Goal: Task Accomplishment & Management: Manage account settings

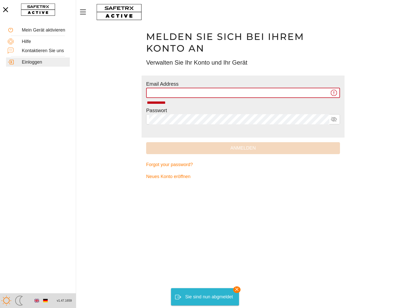
type input "**********"
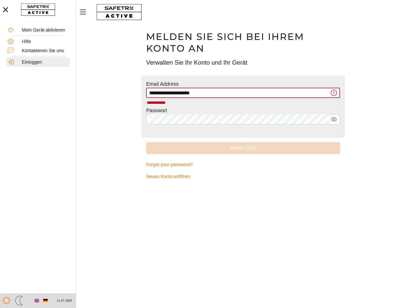
click at [294, 94] on input "**********" at bounding box center [239, 93] width 180 height 10
click at [205, 147] on span "Anmelden" at bounding box center [243, 148] width 186 height 8
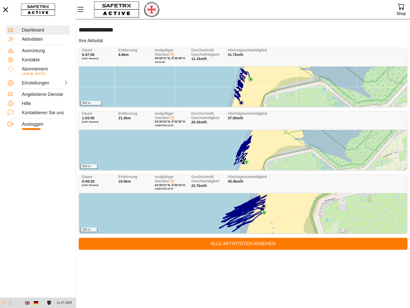
click at [220, 85] on div "500 m" at bounding box center [243, 87] width 328 height 40
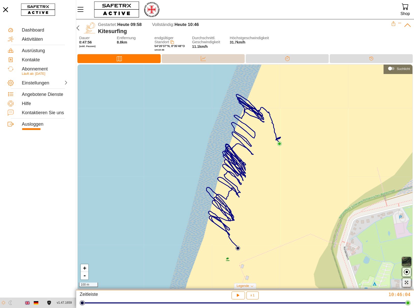
click at [215, 62] on div "Daten" at bounding box center [203, 58] width 83 height 9
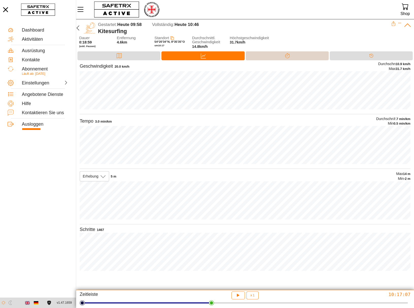
click at [291, 55] on div "Trennung" at bounding box center [287, 56] width 10 height 8
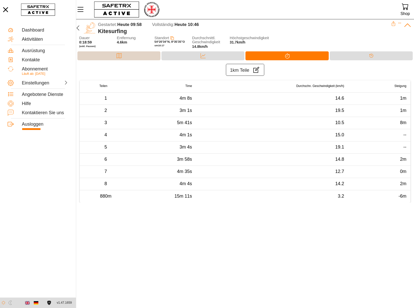
click at [123, 55] on div "Karte" at bounding box center [119, 56] width 10 height 8
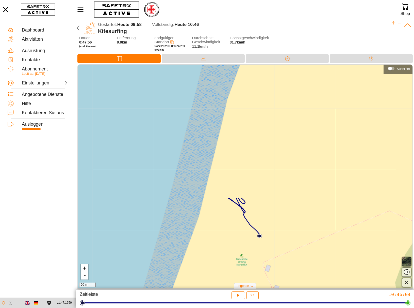
drag, startPoint x: 143, startPoint y: 99, endPoint x: 252, endPoint y: 254, distance: 190.0
click at [252, 254] on div "+ - 50 m" at bounding box center [245, 176] width 335 height 223
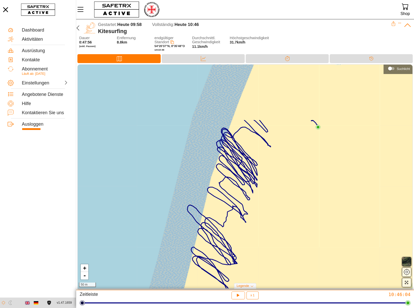
drag, startPoint x: 262, startPoint y: 153, endPoint x: 246, endPoint y: 231, distance: 79.4
click at [246, 231] on div "+ - 50 m" at bounding box center [245, 176] width 335 height 223
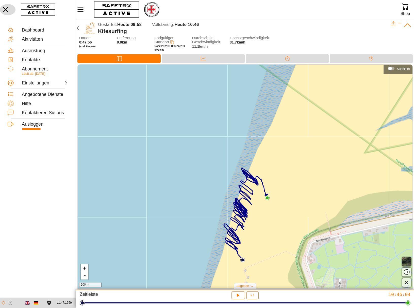
click at [5, 10] on icon "button" at bounding box center [5, 9] width 5 height 5
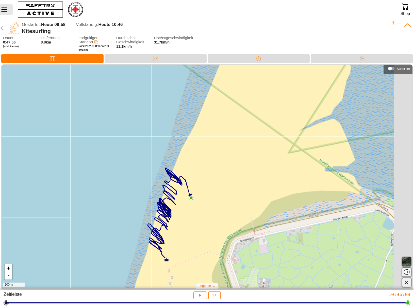
click at [5, 6] on icon "MenÜ" at bounding box center [4, 9] width 9 height 9
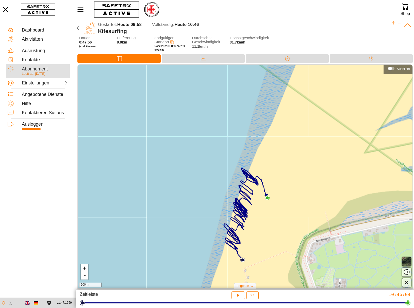
click at [36, 69] on div "Abonnement" at bounding box center [45, 69] width 46 height 6
